Goal: Information Seeking & Learning: Check status

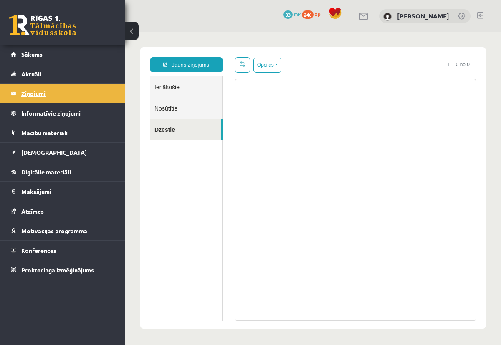
click at [41, 95] on legend "Ziņojumi 0" at bounding box center [67, 93] width 93 height 19
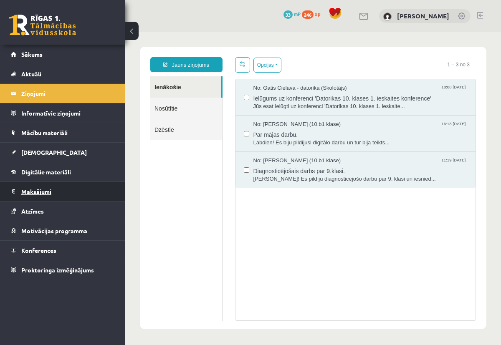
click at [42, 191] on legend "Maksājumi 0" at bounding box center [67, 191] width 93 height 19
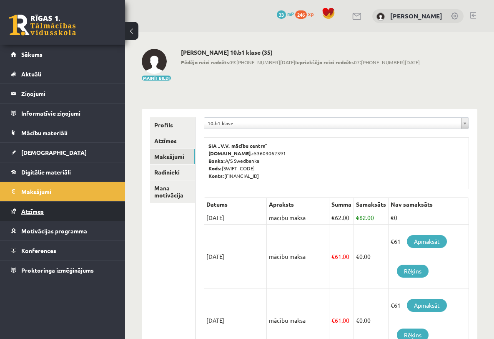
click at [45, 212] on link "Atzīmes" at bounding box center [63, 210] width 104 height 19
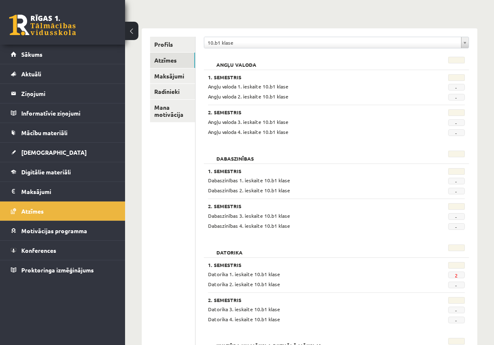
scroll to position [88, 0]
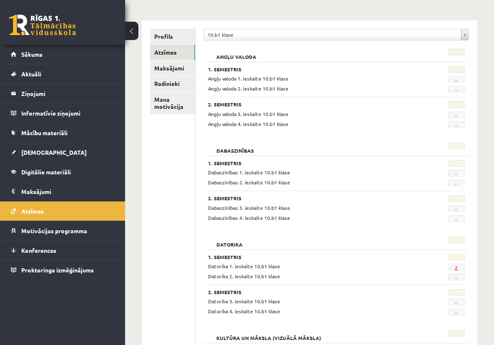
click at [458, 268] on link "2" at bounding box center [456, 267] width 3 height 7
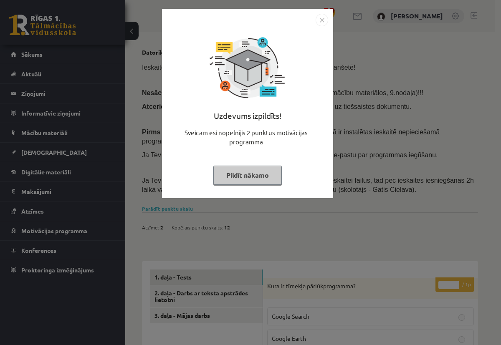
click at [252, 177] on button "Pildīt nākamo" at bounding box center [247, 175] width 68 height 19
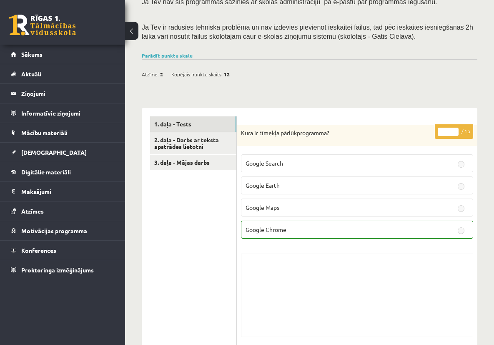
scroll to position [159, 0]
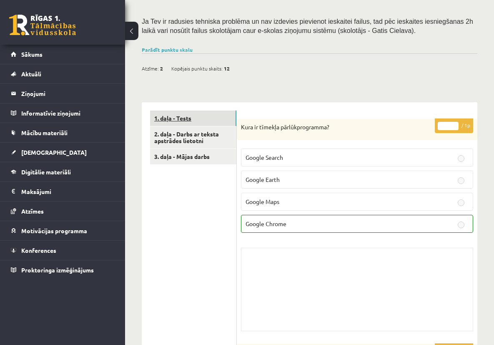
click at [189, 117] on link "1. daļa - Tests" at bounding box center [193, 118] width 86 height 15
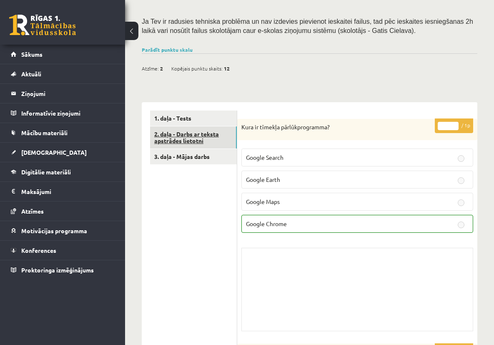
click at [187, 134] on link "2. daļa - Darbs ar teksta apstrādes lietotni" at bounding box center [193, 137] width 87 height 23
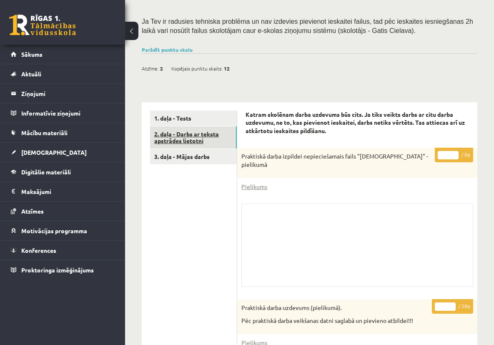
scroll to position [0, 0]
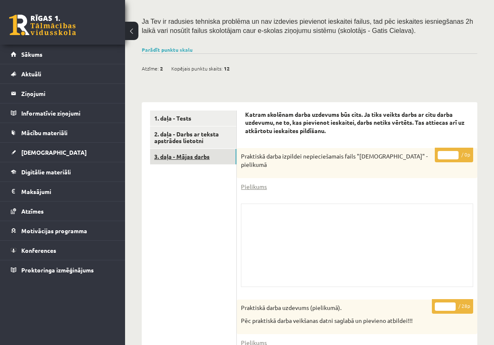
click at [186, 157] on link "3. daļa - Mājas darbs" at bounding box center [193, 156] width 86 height 15
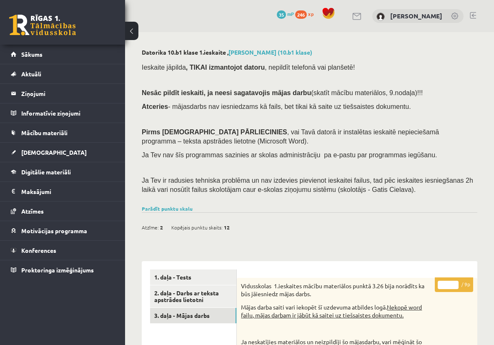
click at [131, 31] on button at bounding box center [131, 31] width 13 height 18
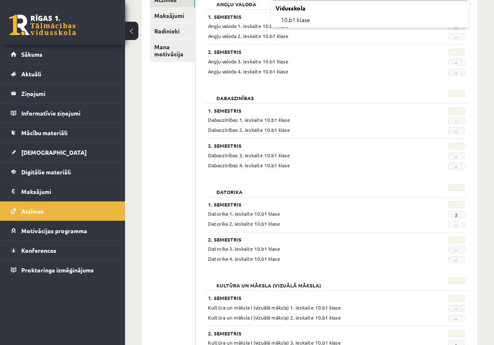
scroll to position [157, 0]
